Goal: Find specific page/section: Find specific page/section

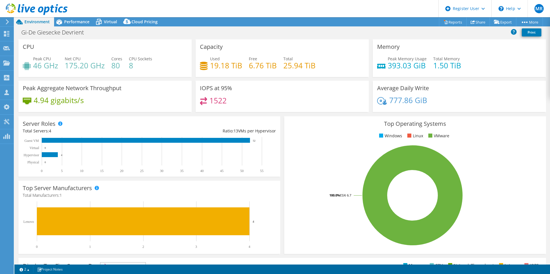
select select "EUFrankfurt"
select select "EUR"
click at [22, 62] on div "Projects" at bounding box center [28, 63] width 28 height 14
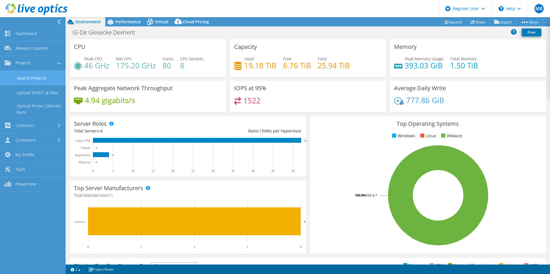
click at [21, 78] on link "Search Projects" at bounding box center [33, 78] width 66 height 15
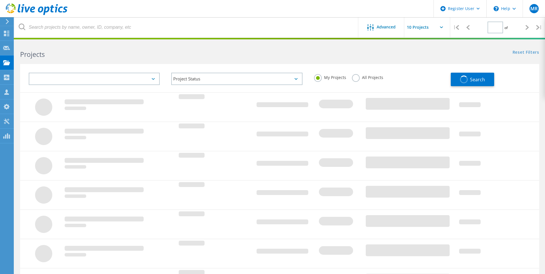
type input "1"
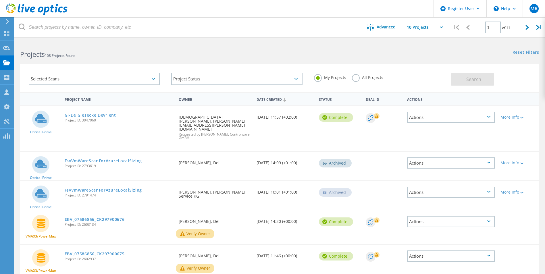
drag, startPoint x: 83, startPoint y: 119, endPoint x: 97, endPoint y: 121, distance: 14.7
click at [97, 120] on span "Project ID: 3047060" at bounding box center [119, 120] width 109 height 3
drag, startPoint x: 97, startPoint y: 121, endPoint x: 88, endPoint y: 119, distance: 10.0
copy span "3047060"
